Goal: Information Seeking & Learning: Compare options

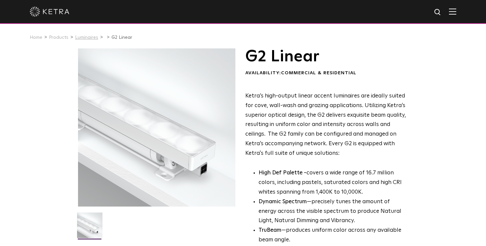
click at [84, 36] on link "Luminaires" at bounding box center [86, 37] width 23 height 5
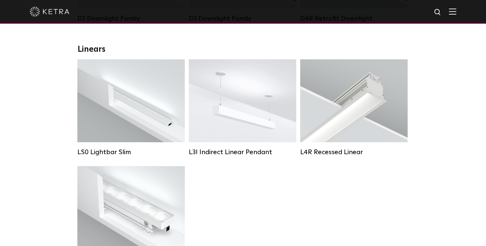
scroll to position [233, 0]
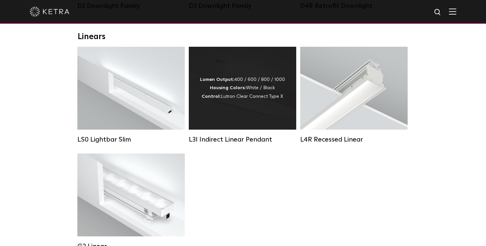
click at [244, 104] on div "Lumen Output: 400 / 600 / 800 / 1000 Housing Colors: White / Black Control: Lut…" at bounding box center [243, 88] width 108 height 83
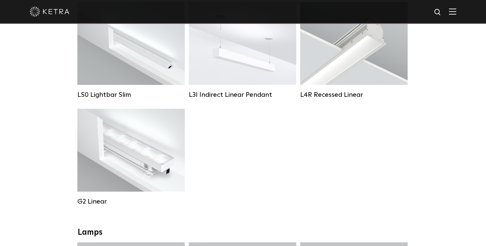
scroll to position [261, 0]
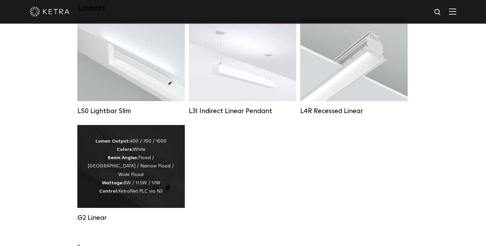
click at [146, 166] on div "Lumen Output: 400 / 700 / 1000 Colors: White Beam Angles: Flood / Graze / Narro…" at bounding box center [131, 166] width 88 height 58
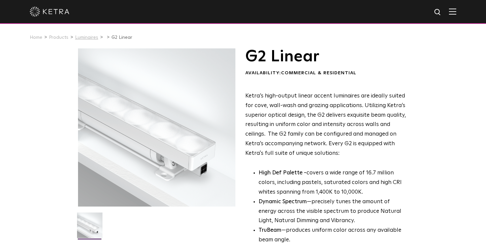
click at [83, 38] on link "Luminaires" at bounding box center [86, 37] width 23 height 5
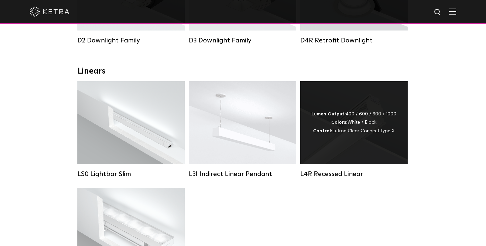
scroll to position [218, 0]
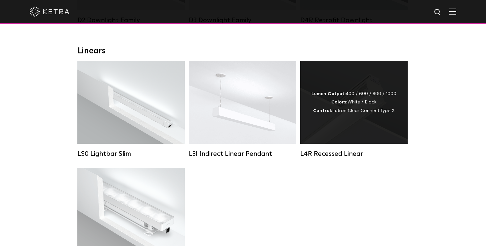
click at [356, 100] on div "Lumen Output: 400 / 600 / 800 / 1000 Colors: White / Black Control: Lutron Clea…" at bounding box center [354, 102] width 85 height 25
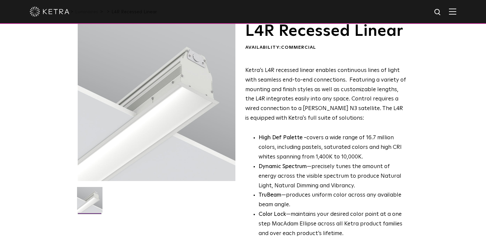
scroll to position [23, 0]
